Goal: Task Accomplishment & Management: Use online tool/utility

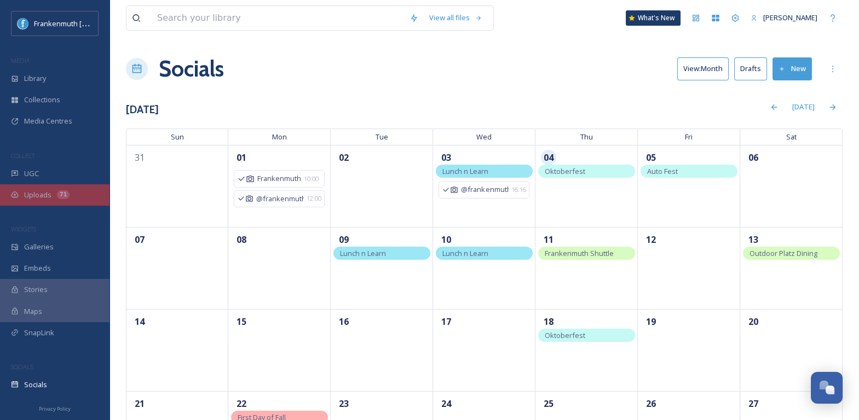
click at [80, 185] on div "Uploads 71" at bounding box center [54, 195] width 109 height 21
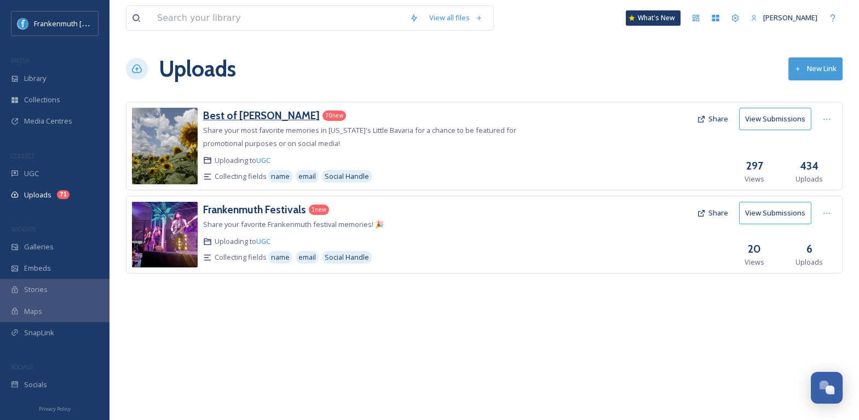
click at [269, 109] on h3 "Best of Frankenmuth" at bounding box center [261, 115] width 117 height 13
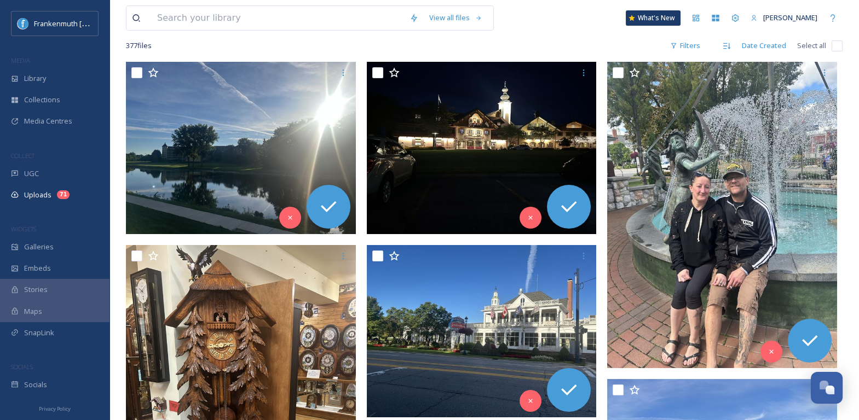
scroll to position [162, 0]
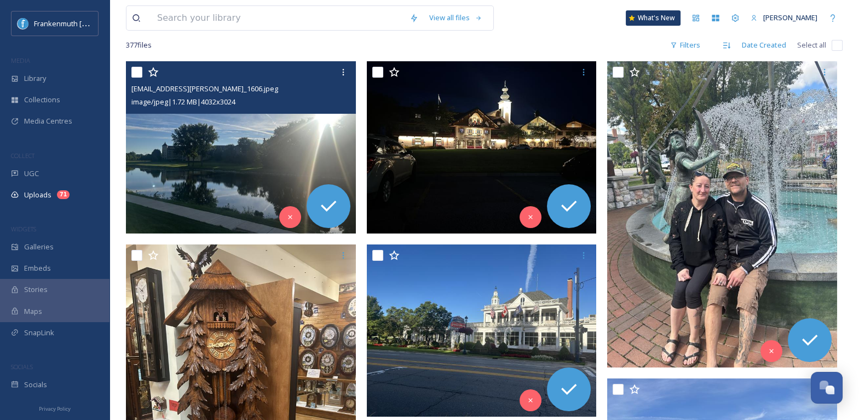
click at [319, 140] on img at bounding box center [241, 147] width 230 height 172
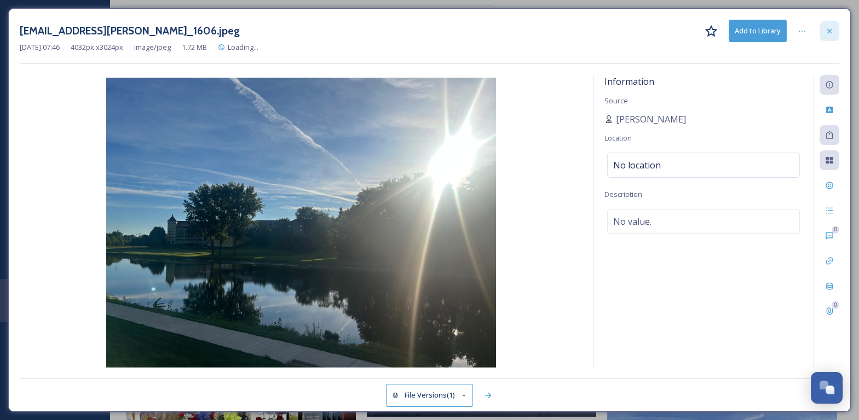
click at [828, 31] on icon at bounding box center [829, 31] width 9 height 9
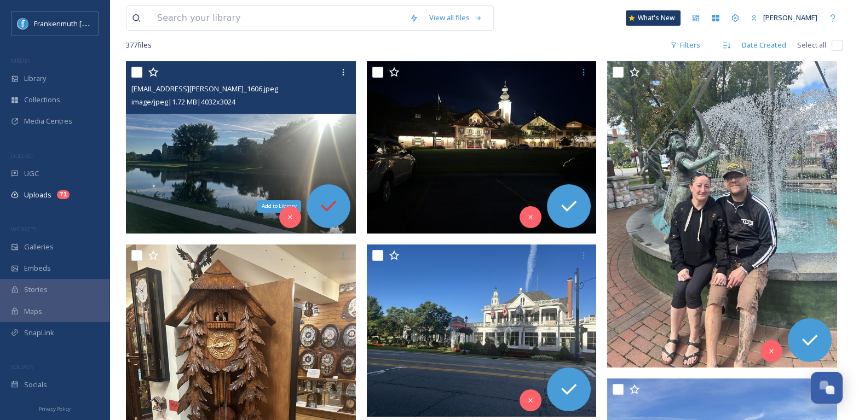
click at [331, 209] on icon at bounding box center [329, 206] width 22 height 22
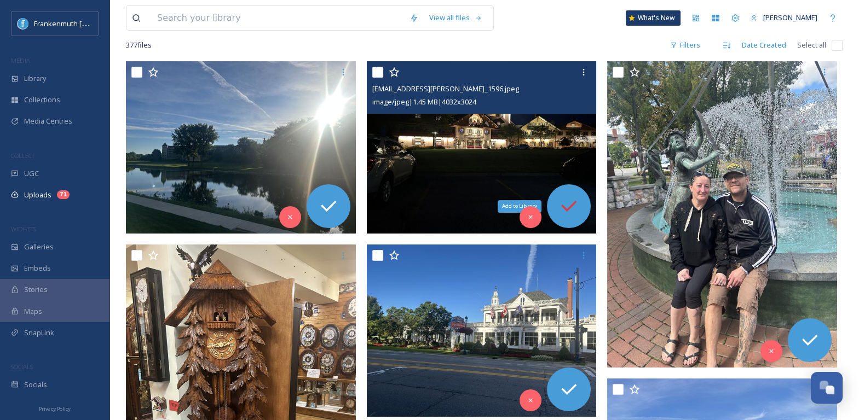
click at [577, 198] on icon at bounding box center [569, 206] width 22 height 22
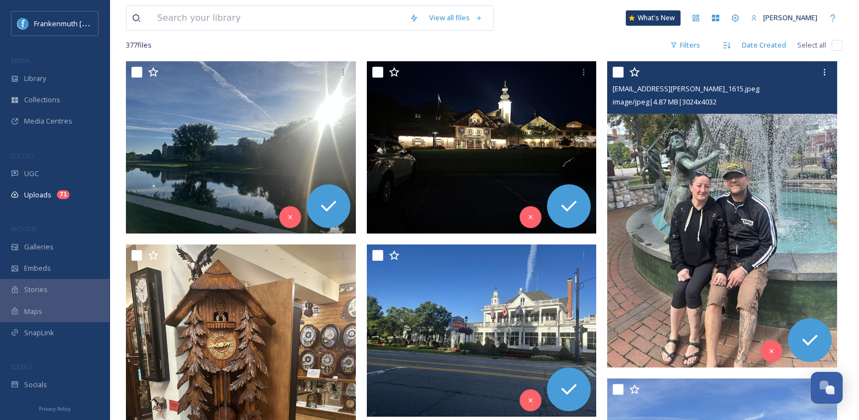
scroll to position [256, 0]
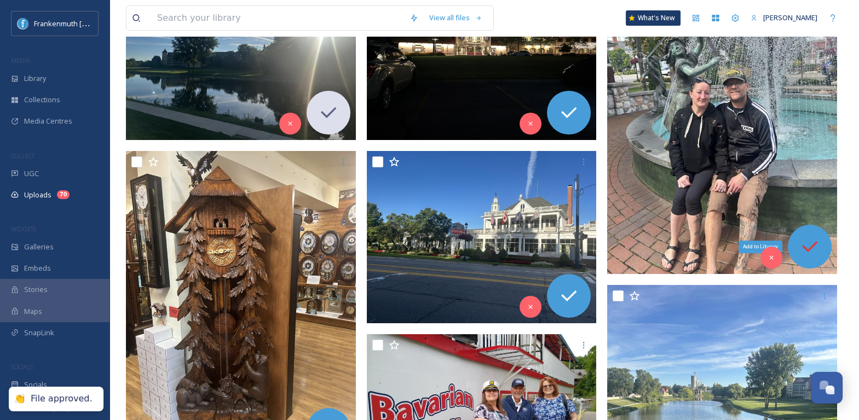
click at [815, 243] on icon at bounding box center [809, 246] width 15 height 11
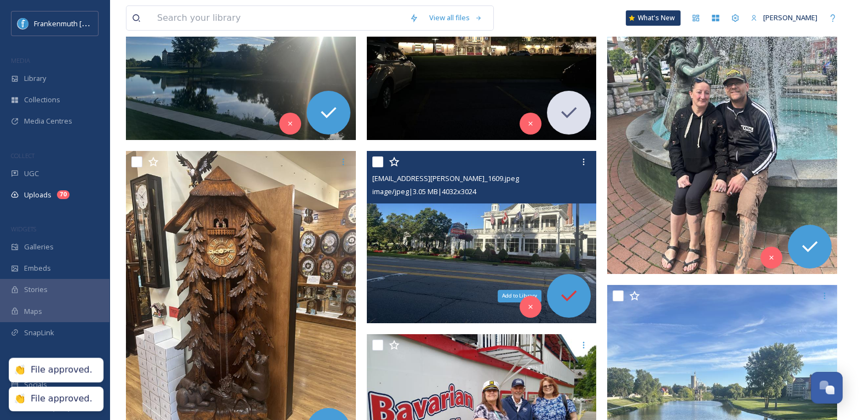
click at [568, 286] on icon at bounding box center [569, 296] width 22 height 22
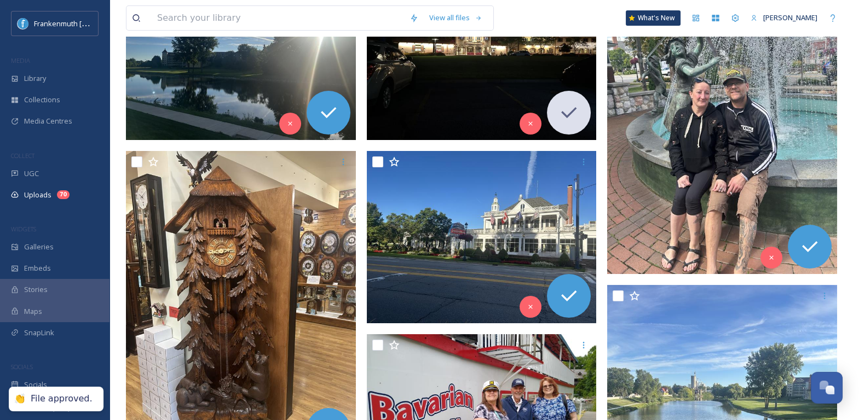
scroll to position [386, 0]
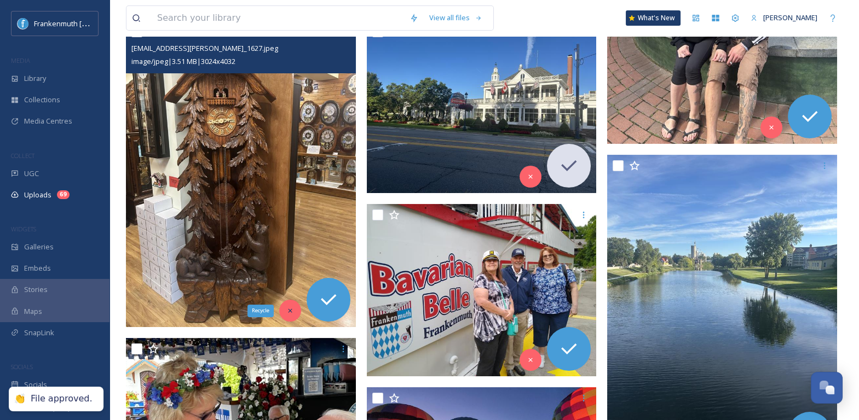
click at [296, 306] on div "Recycle" at bounding box center [290, 311] width 22 height 22
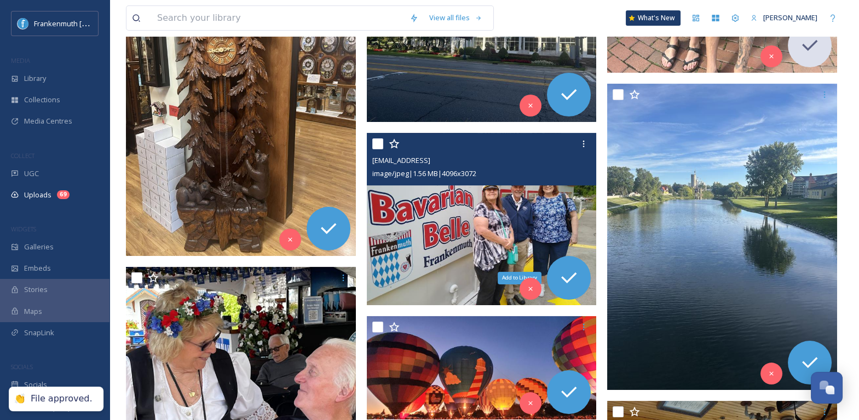
scroll to position [460, 0]
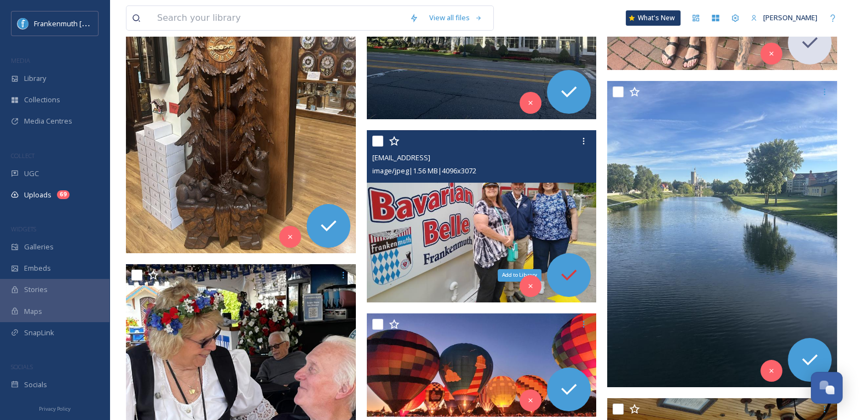
click at [572, 280] on icon at bounding box center [569, 275] width 22 height 22
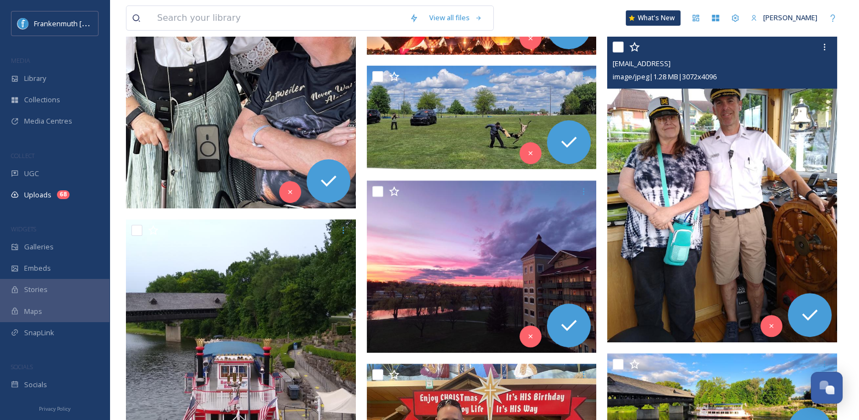
scroll to position [851, 0]
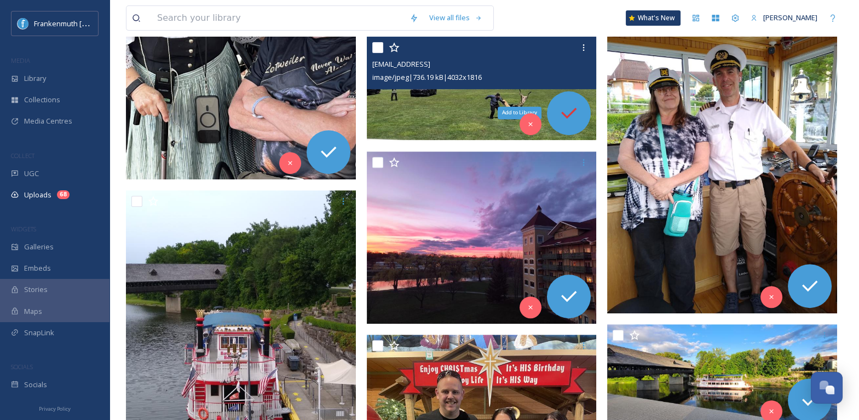
click at [576, 114] on icon at bounding box center [569, 113] width 22 height 22
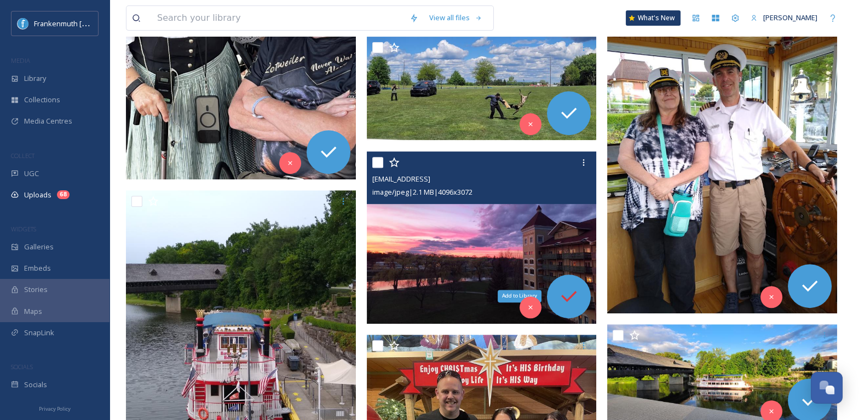
click at [575, 295] on icon at bounding box center [569, 297] width 22 height 22
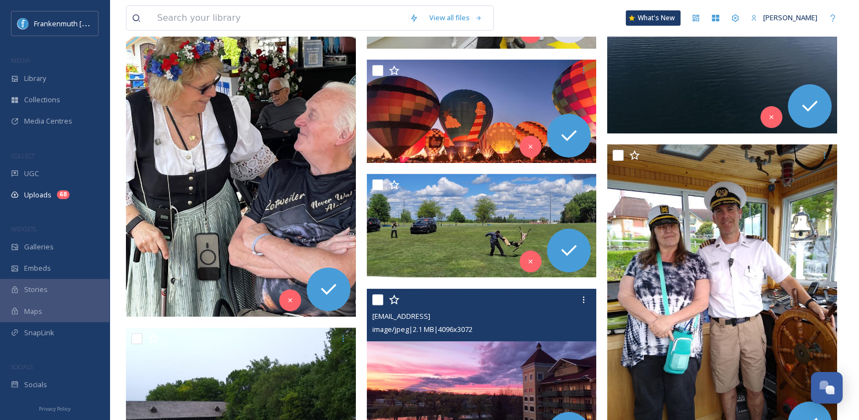
scroll to position [691, 0]
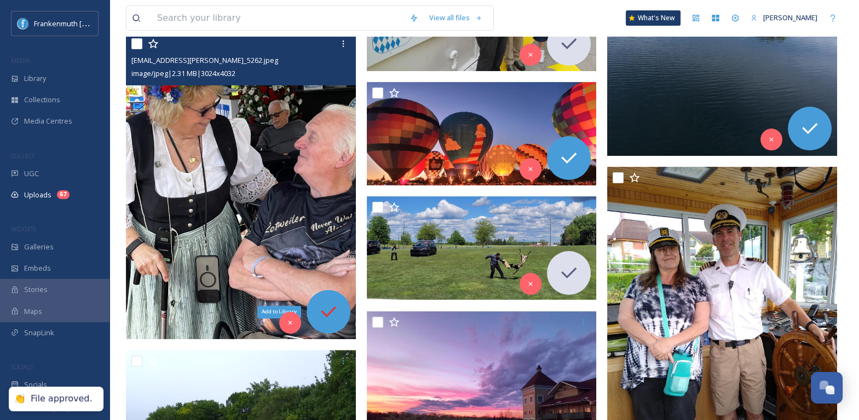
click at [331, 315] on icon at bounding box center [329, 312] width 22 height 22
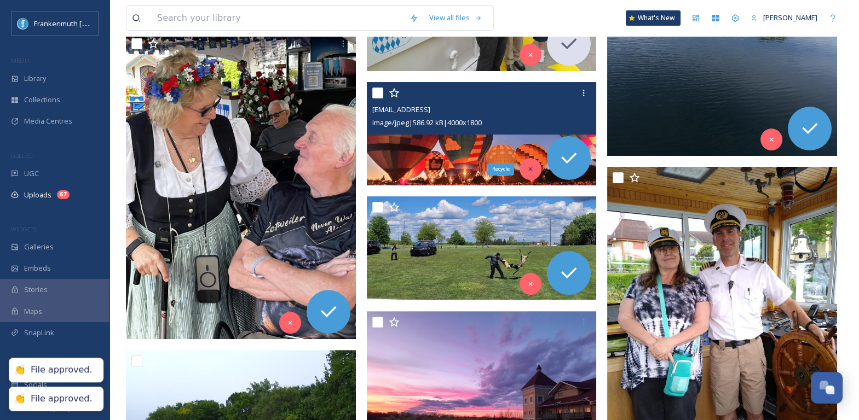
click at [531, 172] on div "Recycle" at bounding box center [531, 169] width 22 height 22
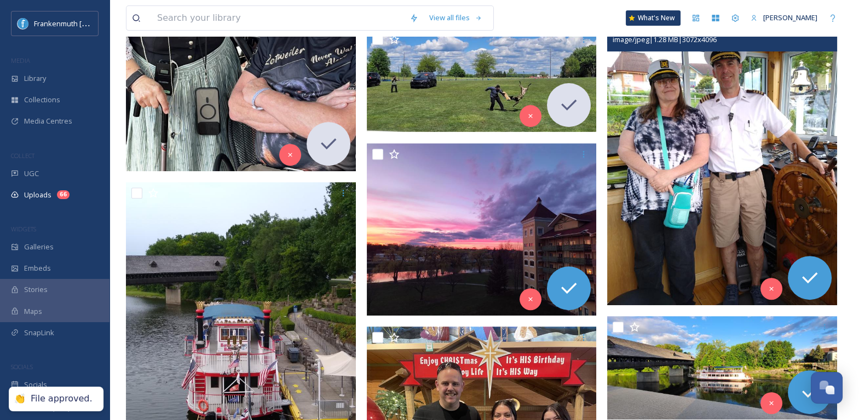
scroll to position [863, 0]
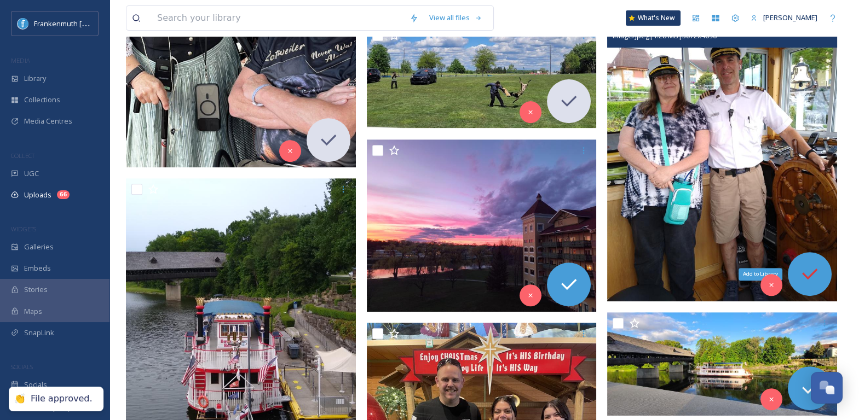
click at [820, 270] on icon at bounding box center [810, 274] width 22 height 22
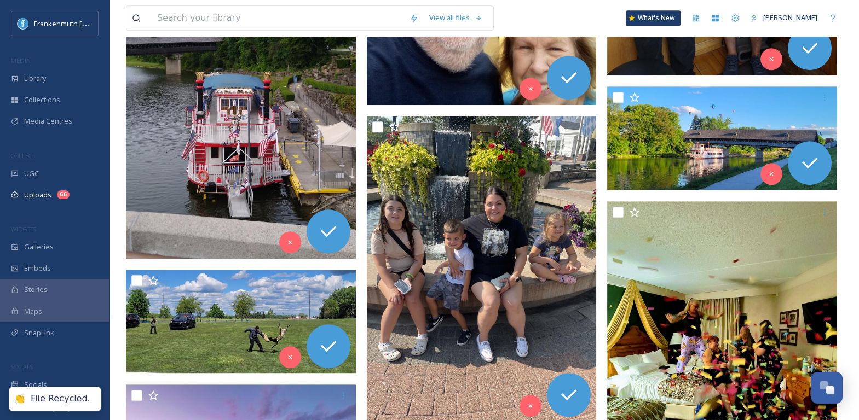
scroll to position [1092, 0]
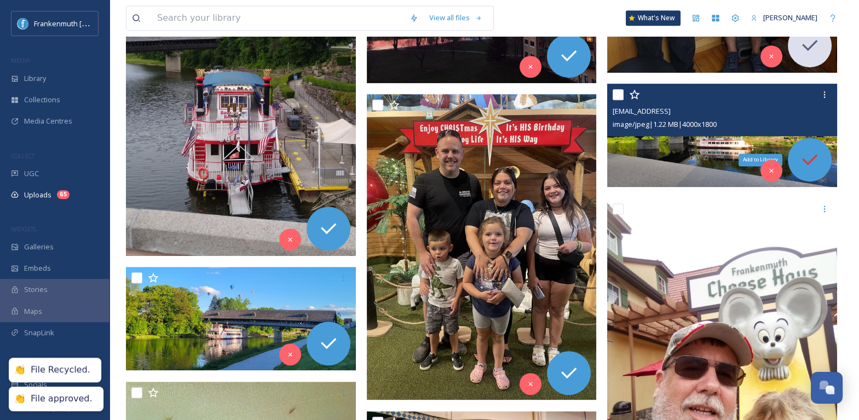
click at [810, 163] on icon at bounding box center [810, 160] width 22 height 22
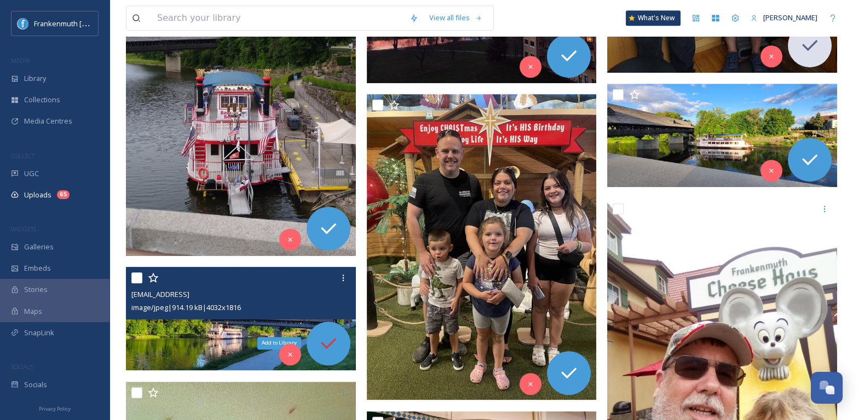
click at [327, 348] on icon at bounding box center [329, 344] width 22 height 22
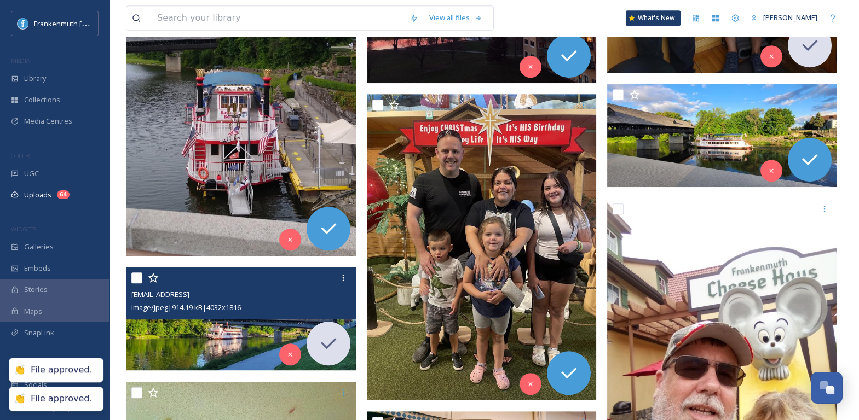
click at [245, 348] on img at bounding box center [241, 318] width 230 height 103
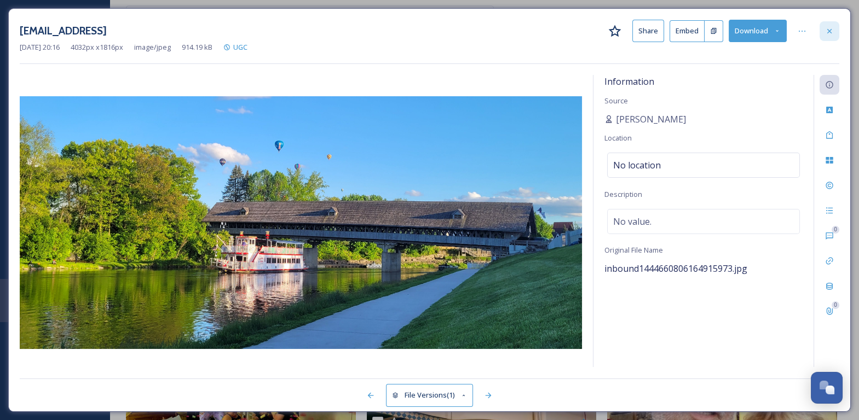
click at [825, 32] on div at bounding box center [830, 31] width 20 height 20
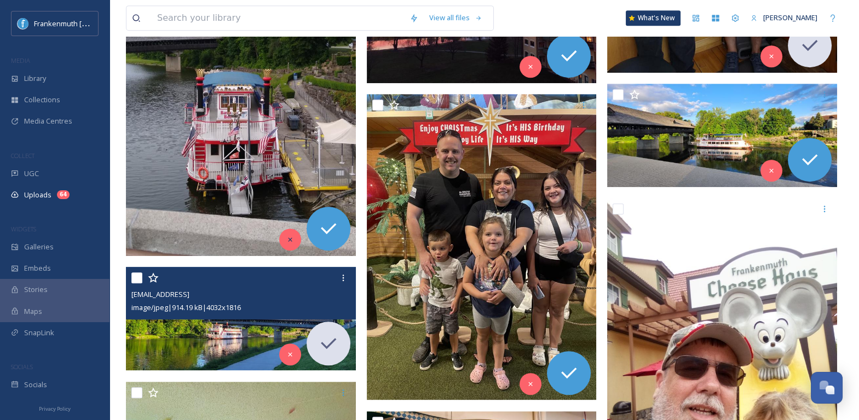
click at [293, 239] on icon at bounding box center [290, 240] width 8 height 8
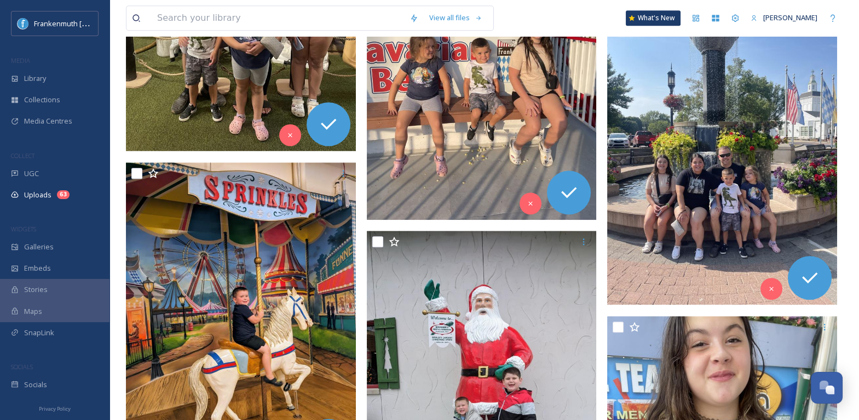
scroll to position [1616, 0]
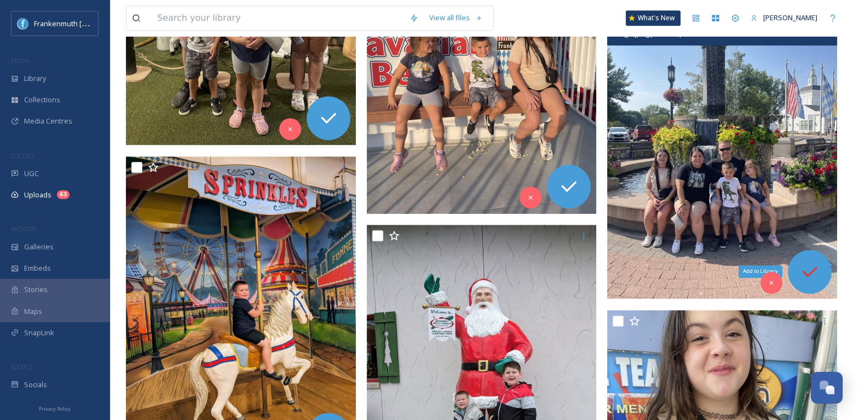
click at [804, 274] on icon at bounding box center [810, 272] width 22 height 22
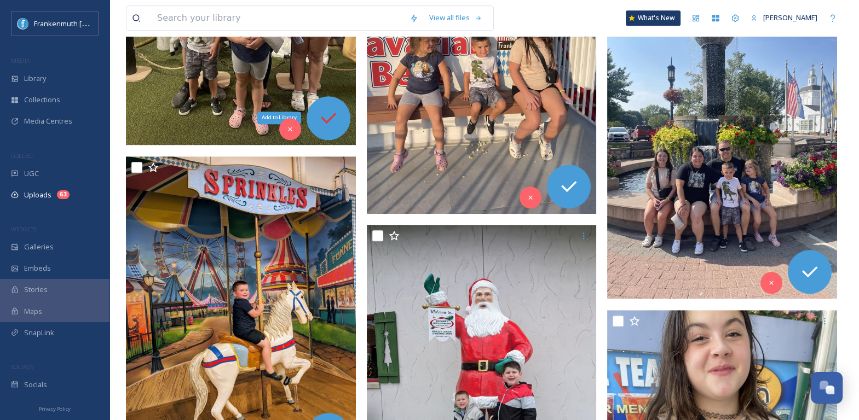
click at [325, 126] on icon at bounding box center [329, 118] width 22 height 22
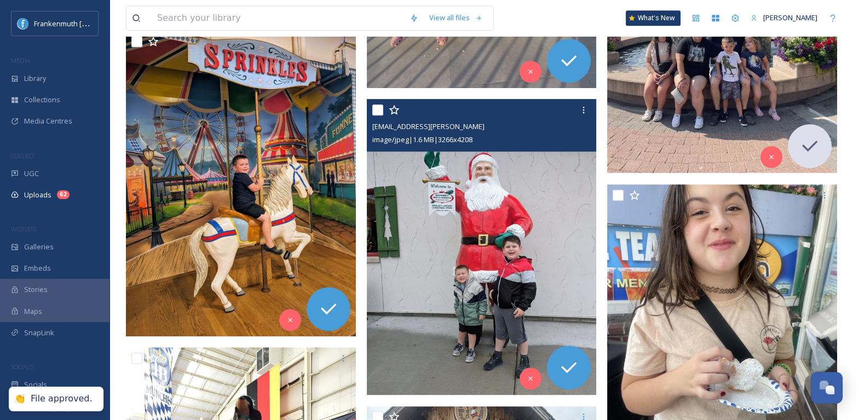
scroll to position [2078, 0]
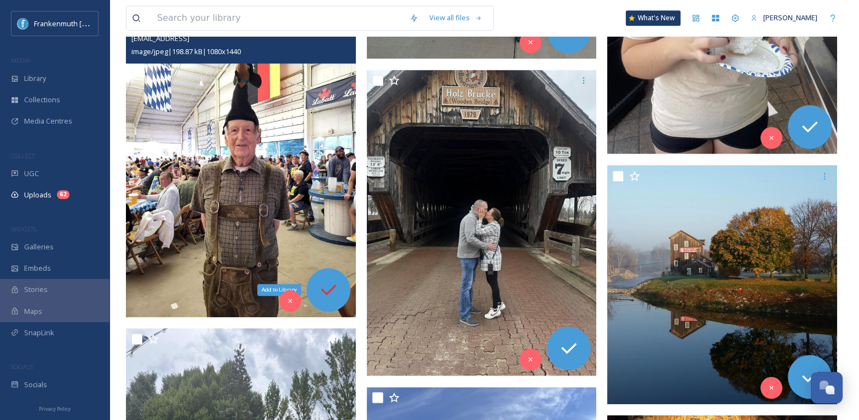
click at [339, 289] on div "Add to Library" at bounding box center [329, 290] width 44 height 44
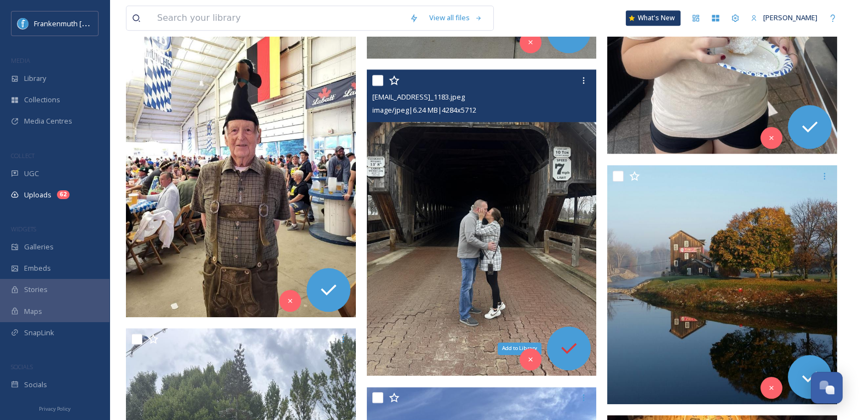
click at [572, 350] on icon at bounding box center [569, 349] width 22 height 22
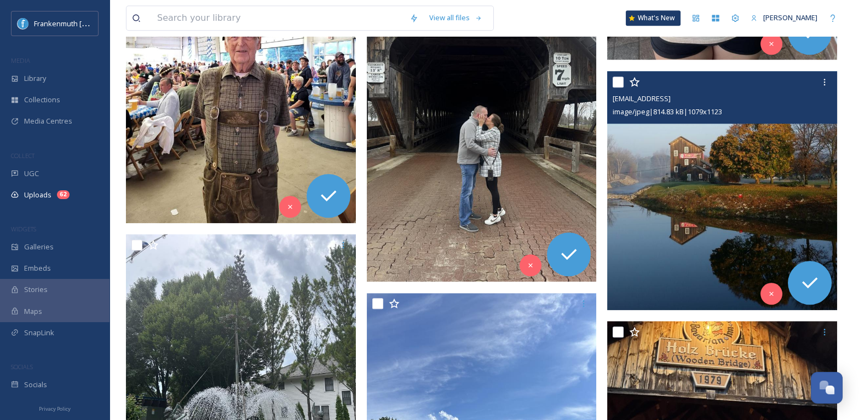
scroll to position [2177, 0]
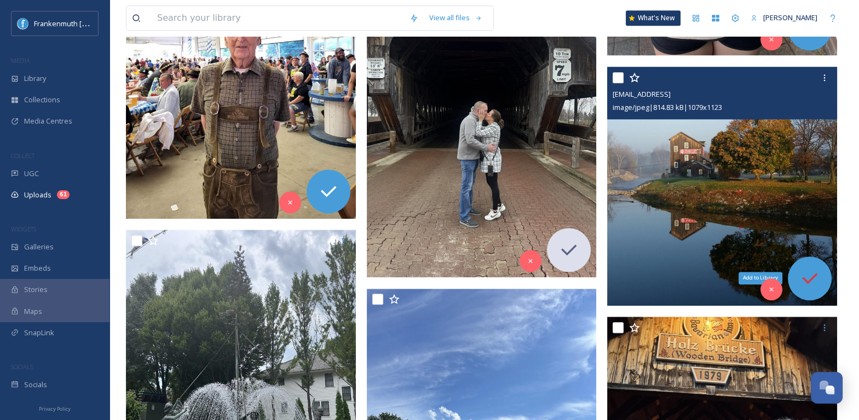
click at [810, 276] on icon at bounding box center [810, 279] width 22 height 22
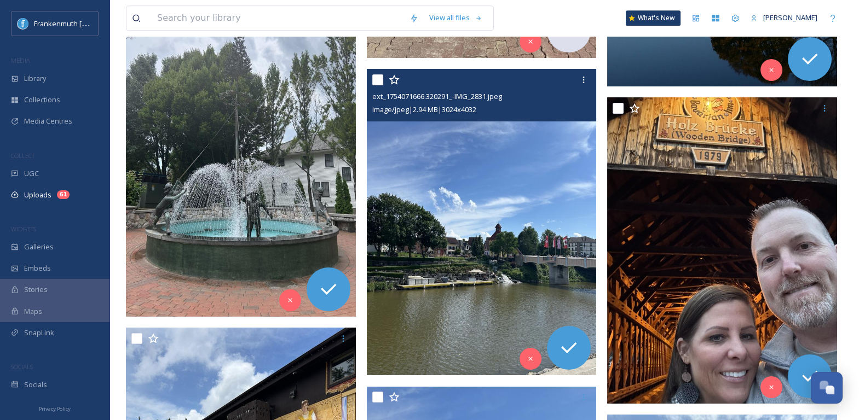
scroll to position [2398, 0]
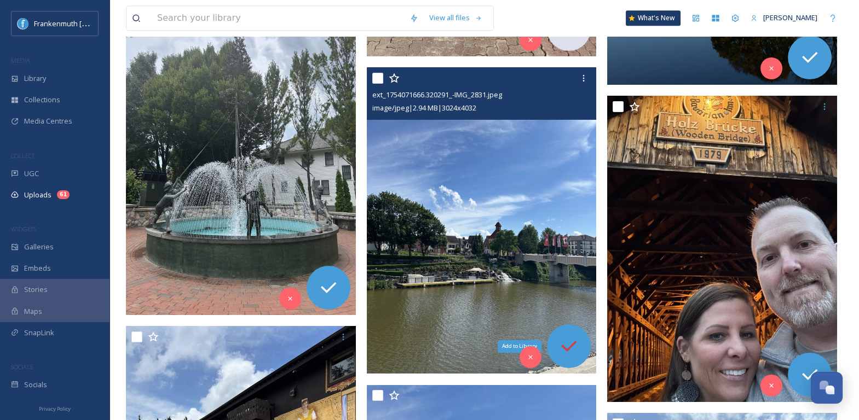
click at [565, 348] on icon at bounding box center [568, 346] width 15 height 11
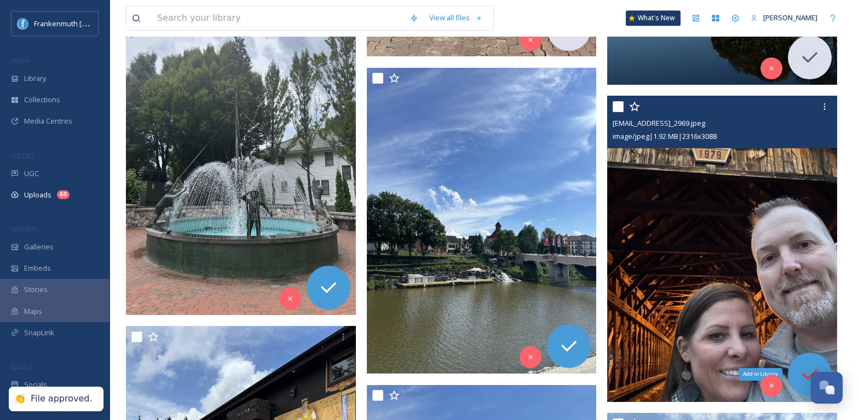
click at [799, 359] on div "Add to Library" at bounding box center [810, 375] width 44 height 44
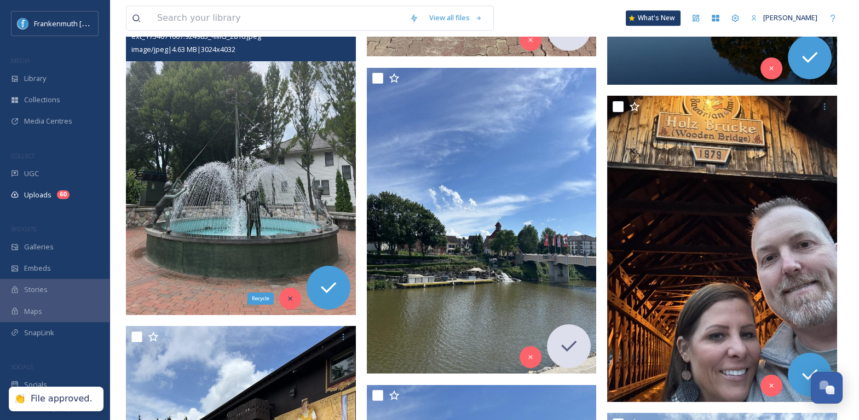
click at [292, 301] on icon at bounding box center [290, 299] width 8 height 8
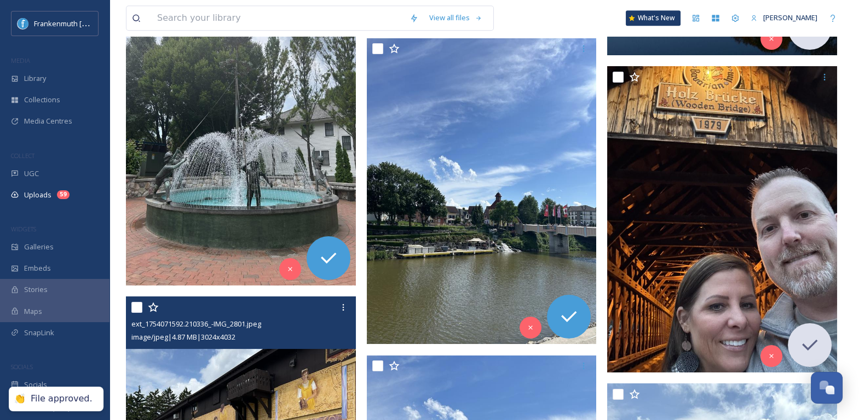
scroll to position [2182, 0]
